Goal: Transaction & Acquisition: Book appointment/travel/reservation

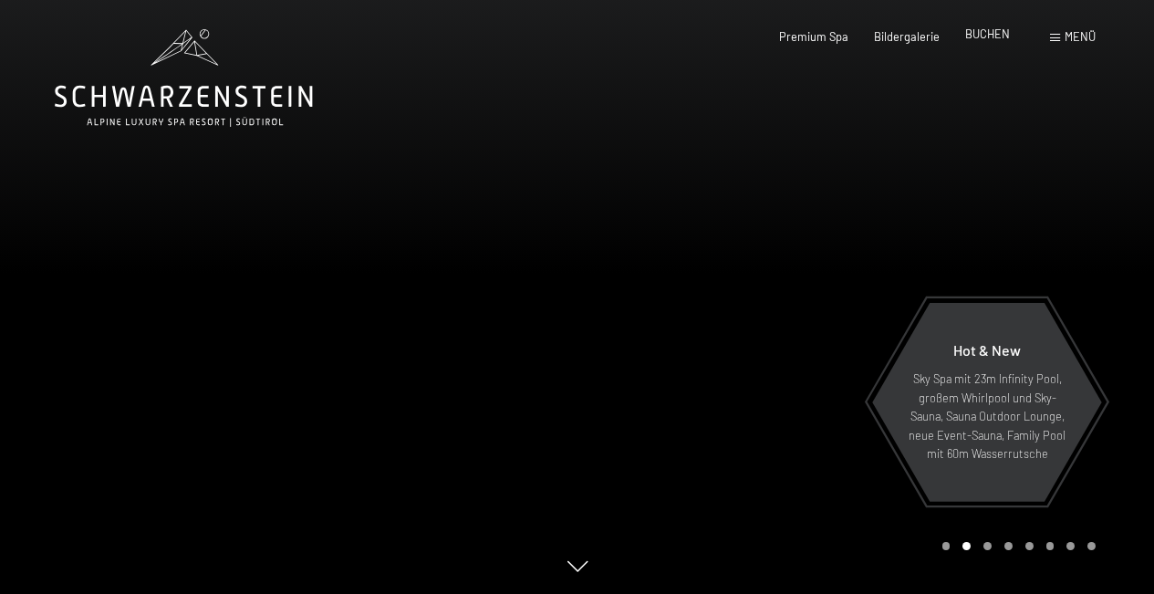
click at [989, 36] on span "BUCHEN" at bounding box center [987, 33] width 45 height 15
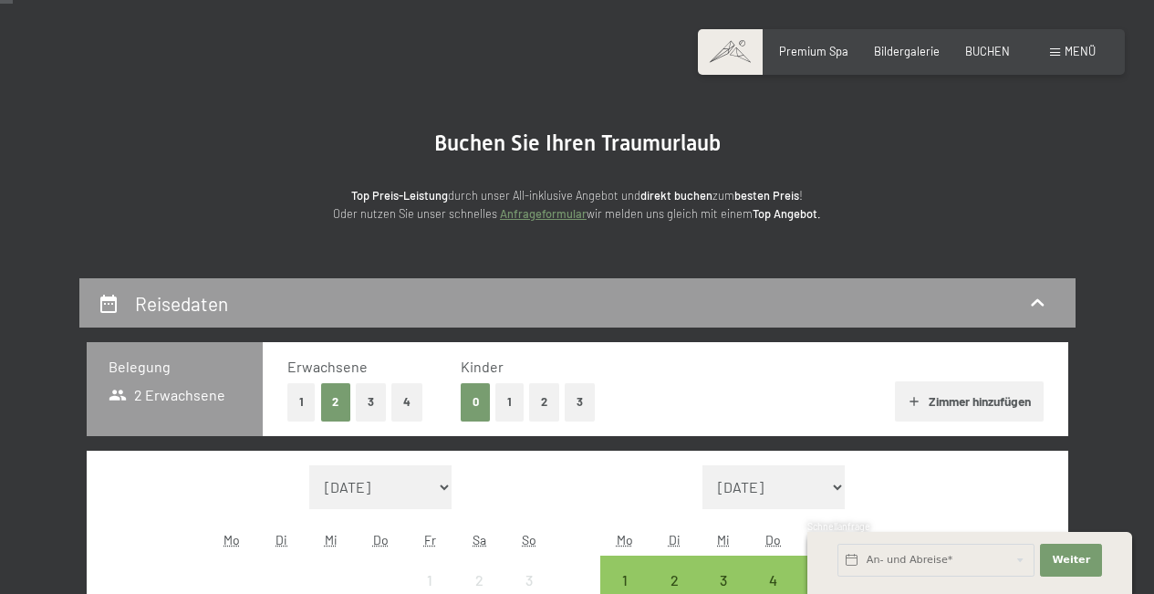
scroll to position [71, 0]
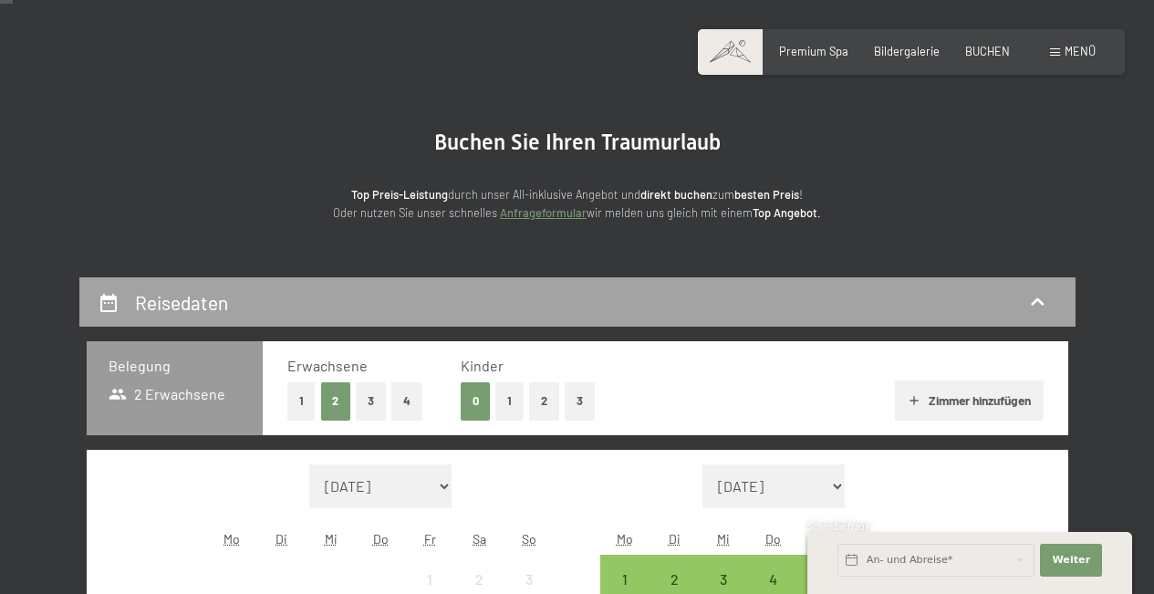
click at [127, 292] on div "Reisedaten" at bounding box center [578, 302] width 960 height 26
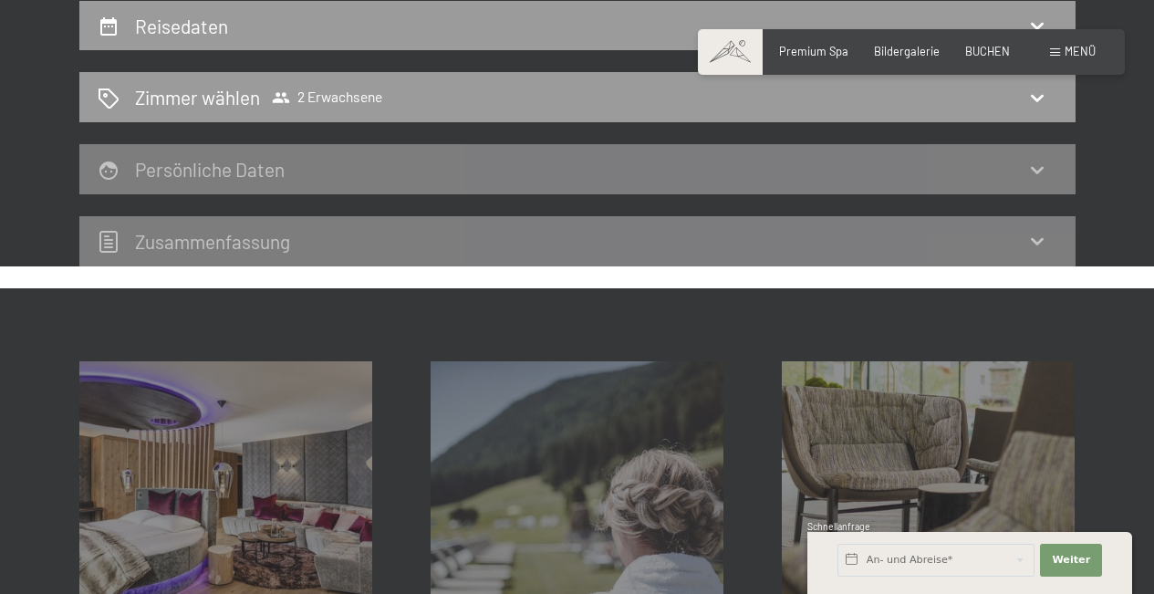
scroll to position [0, 0]
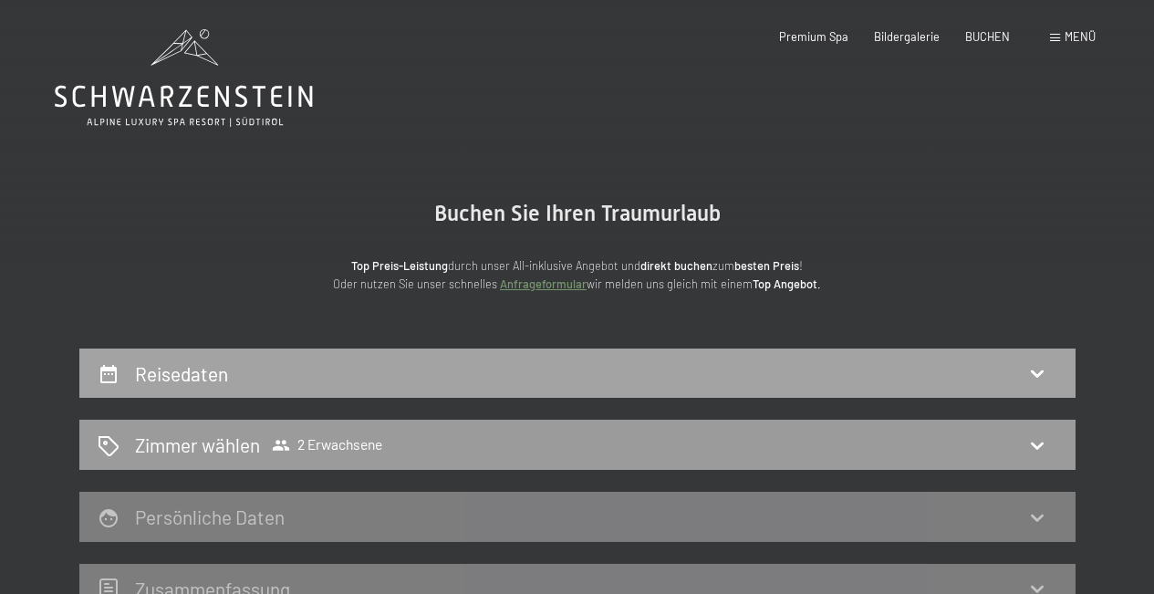
click at [153, 375] on h2 "Reisedaten" at bounding box center [181, 373] width 93 height 23
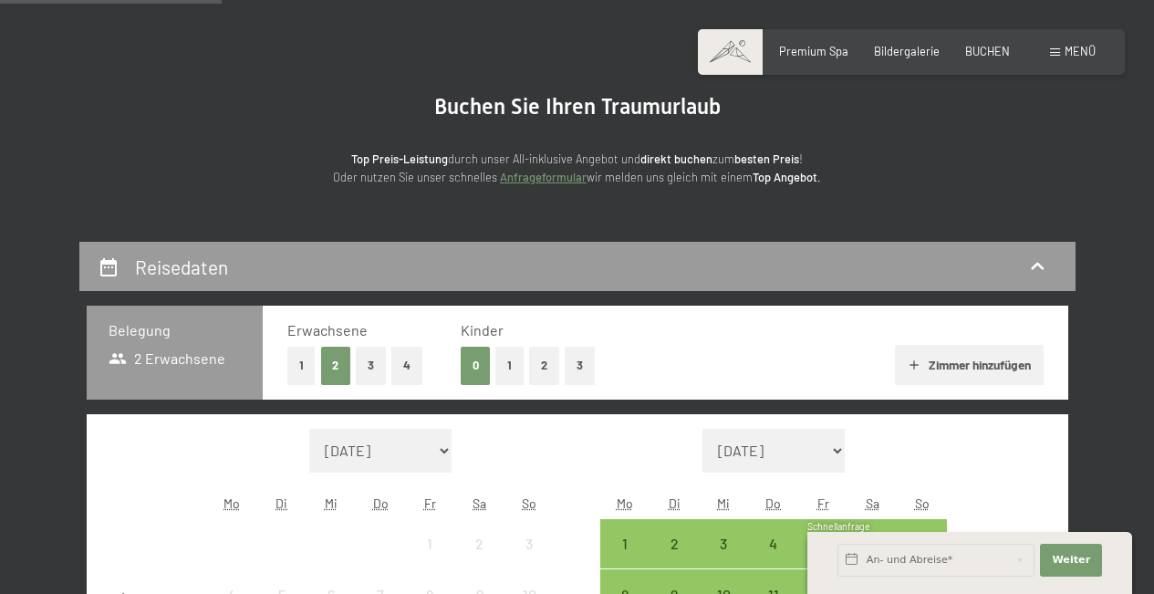
scroll to position [327, 0]
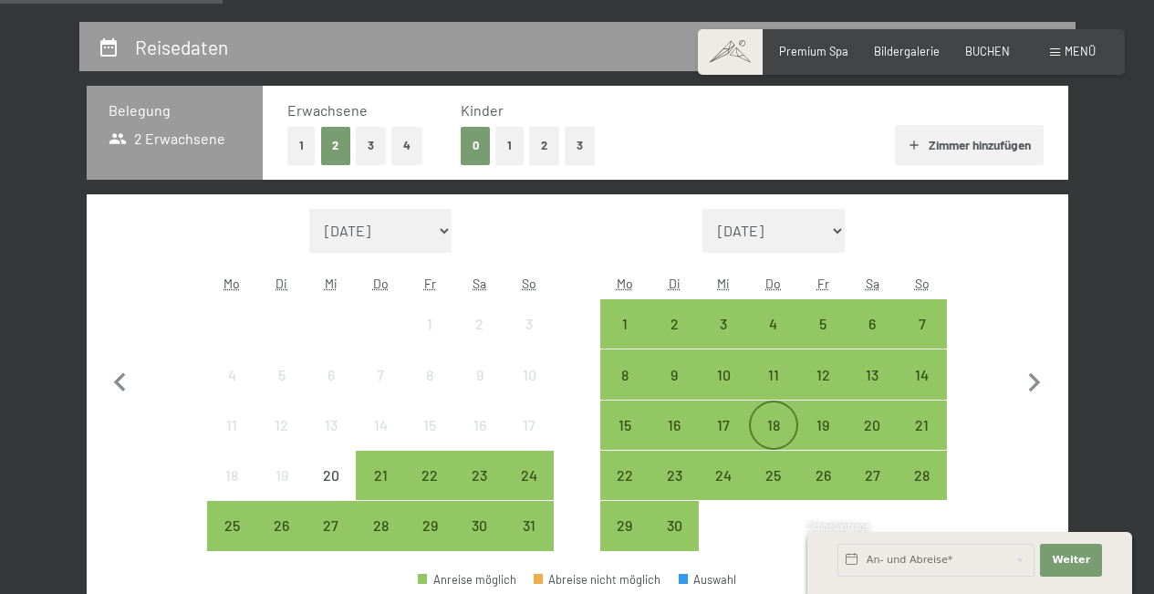
click at [774, 421] on div "18" at bounding box center [774, 441] width 46 height 46
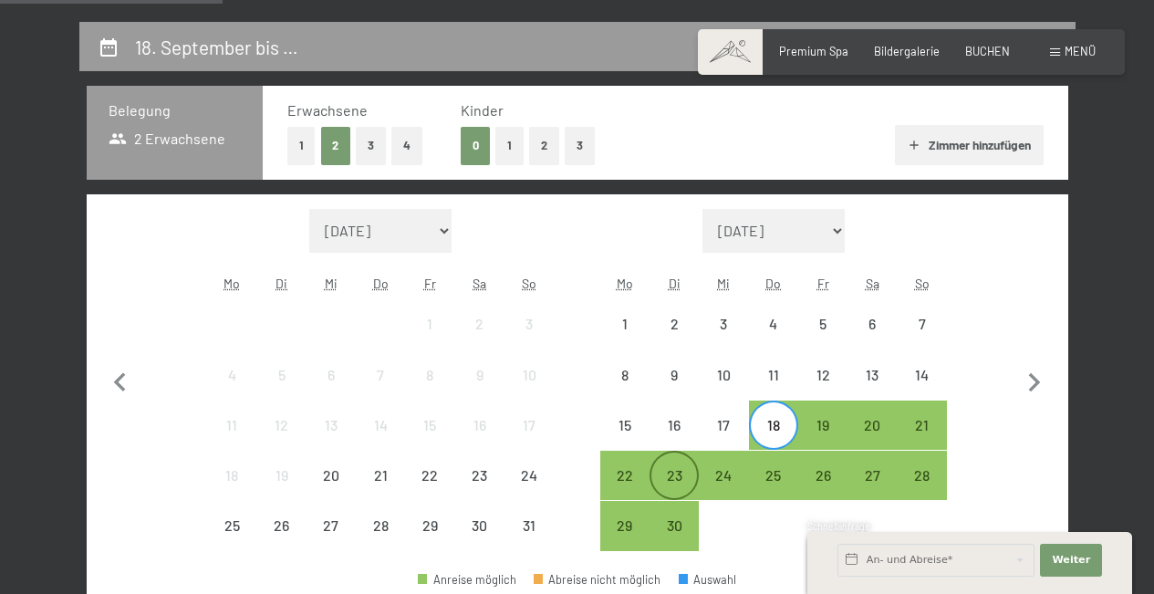
click at [680, 469] on div "23" at bounding box center [675, 491] width 46 height 46
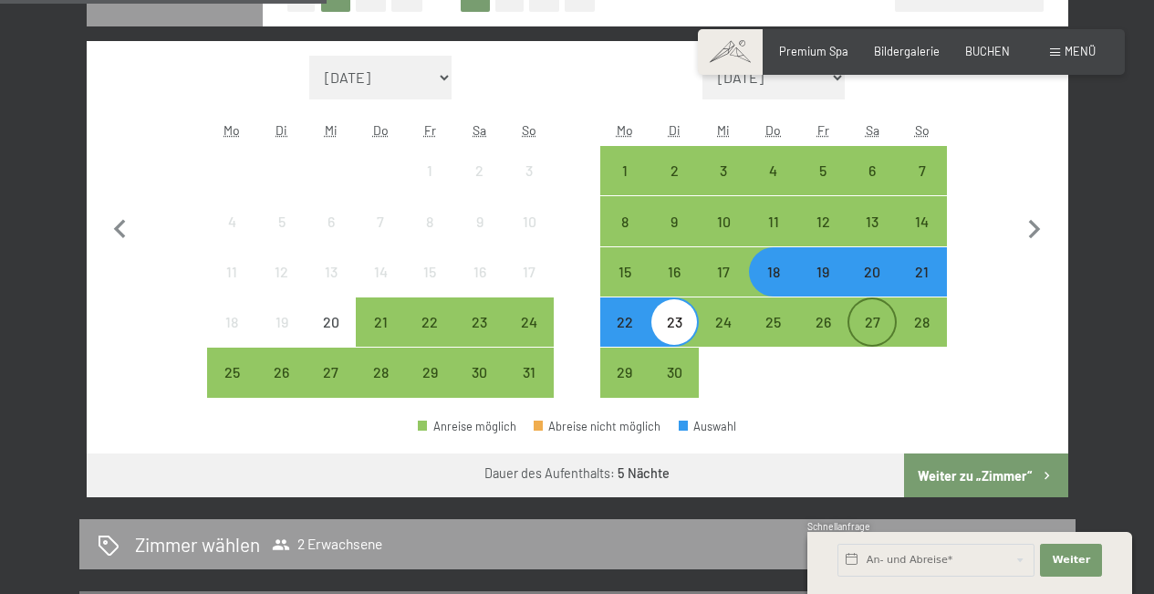
scroll to position [549, 0]
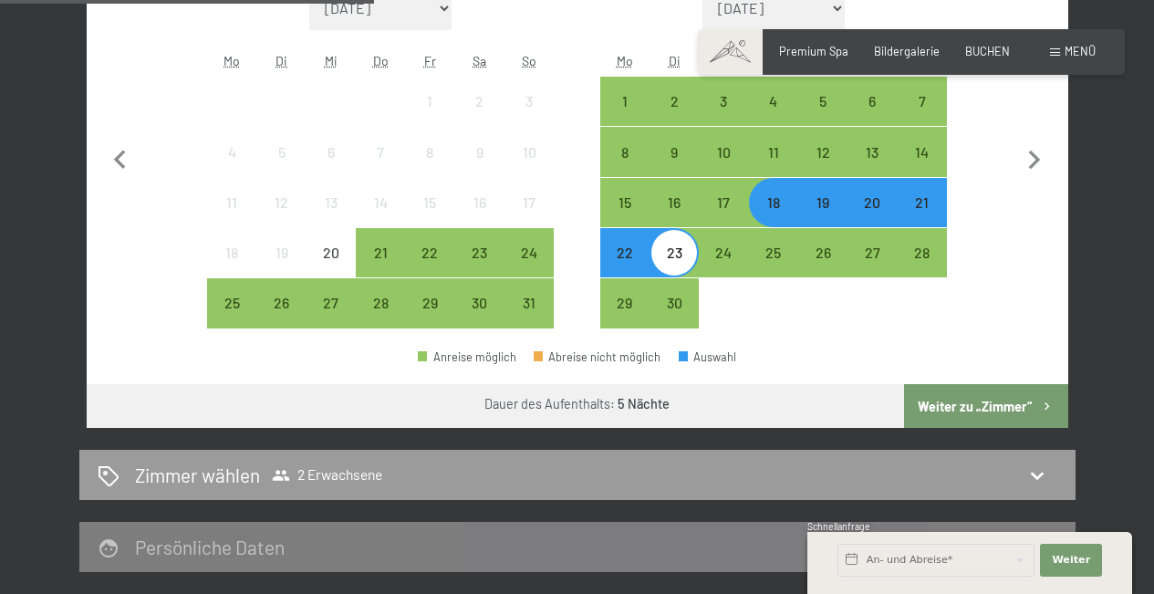
click at [954, 404] on button "Weiter zu „Zimmer“" at bounding box center [985, 406] width 163 height 44
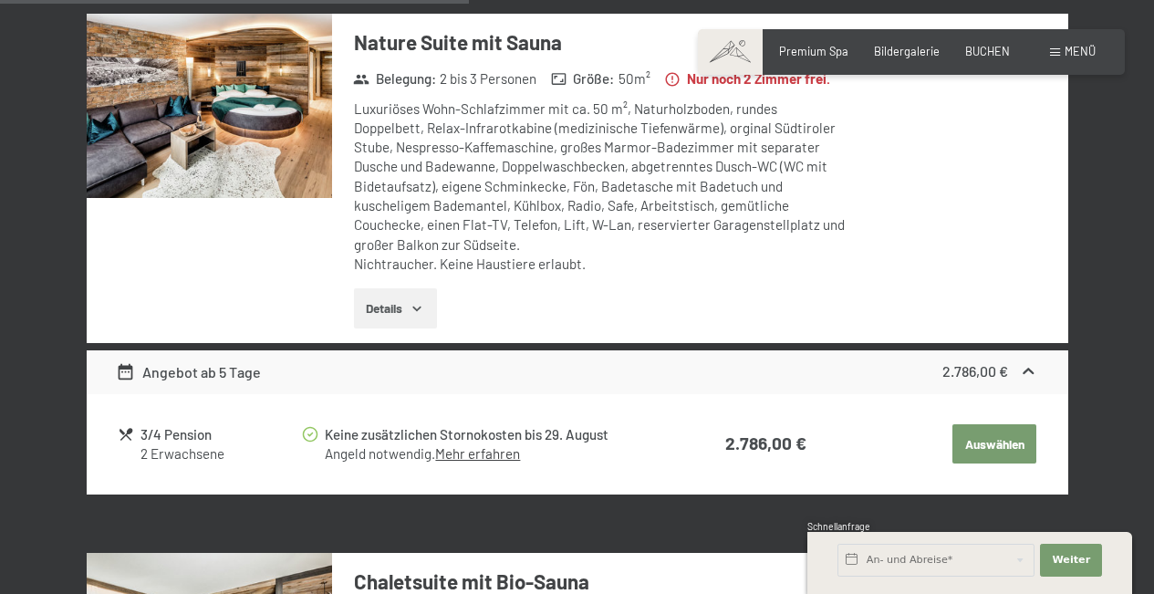
scroll to position [2274, 0]
